Goal: Communication & Community: Answer question/provide support

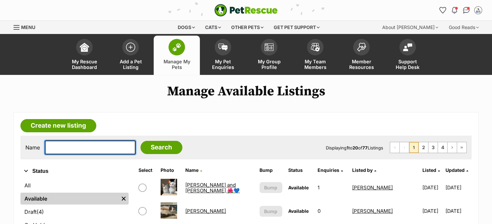
click at [95, 147] on input "text" at bounding box center [90, 147] width 91 height 14
type input "[PERSON_NAME]"
click at [140, 141] on input "Search" at bounding box center [161, 147] width 42 height 13
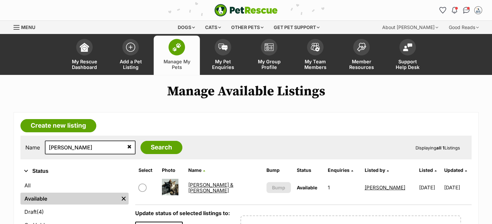
click at [206, 186] on link "[PERSON_NAME] & [PERSON_NAME]" at bounding box center [210, 188] width 45 height 12
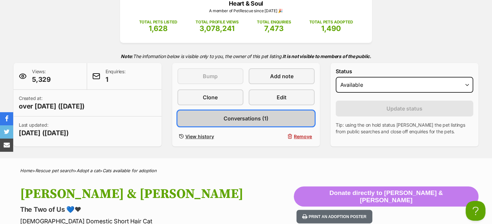
click at [259, 121] on span "Conversations (1)" at bounding box center [245, 118] width 45 height 8
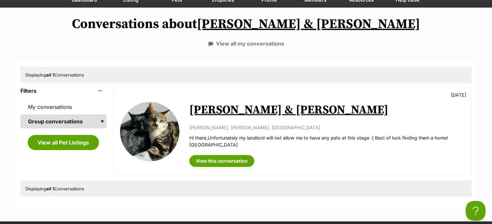
scroll to position [66, 0]
